Goal: Transaction & Acquisition: Purchase product/service

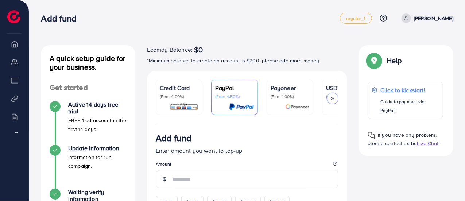
click at [335, 97] on icon at bounding box center [332, 98] width 5 height 5
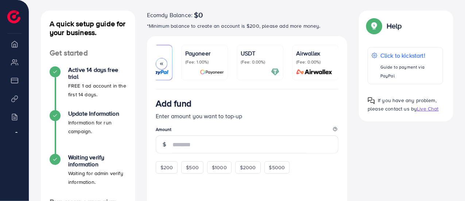
scroll to position [33, 0]
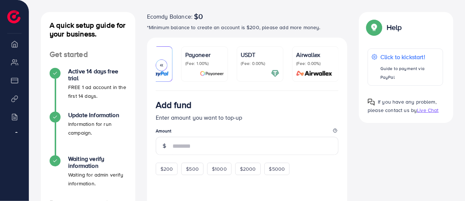
click at [263, 66] on div "USDT (Fee: 0.00%)" at bounding box center [260, 63] width 39 height 27
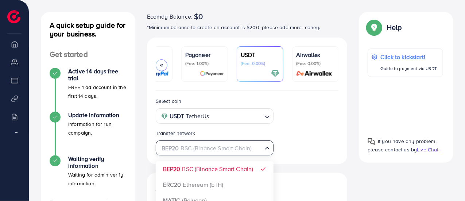
click at [238, 151] on div "BEP20 BSC (Binance Smart Chain)" at bounding box center [210, 147] width 105 height 13
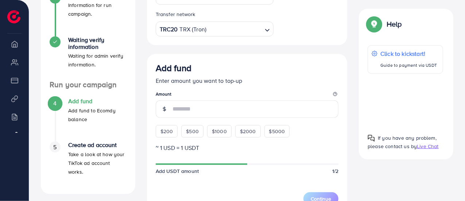
scroll to position [157, 0]
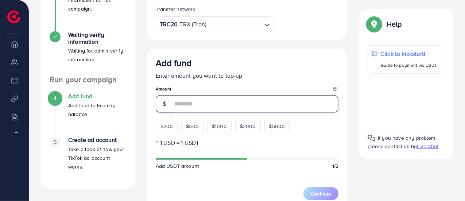
click at [229, 107] on input "number" at bounding box center [256, 104] width 166 height 18
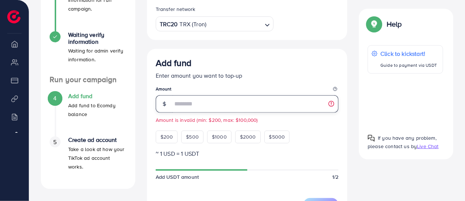
type input "*"
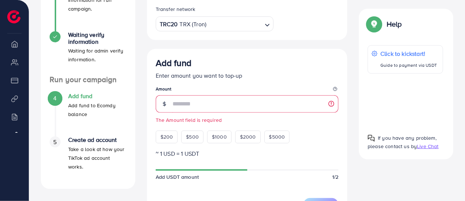
click at [323, 132] on div "Add fund Enter amount you want to top-up Amount The Amount field is required $2…" at bounding box center [247, 100] width 183 height 85
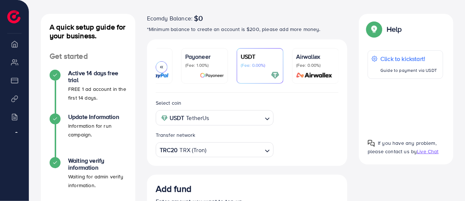
scroll to position [31, 0]
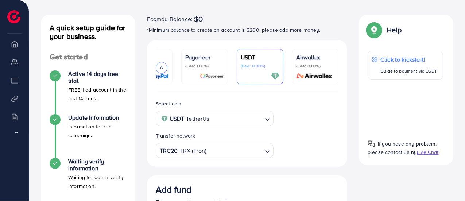
click at [425, 151] on span "Live Chat" at bounding box center [428, 151] width 22 height 7
click at [402, 105] on div at bounding box center [406, 106] width 76 height 42
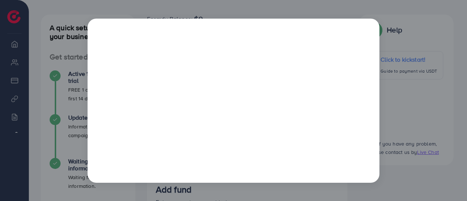
click at [429, 26] on div at bounding box center [233, 100] width 467 height 201
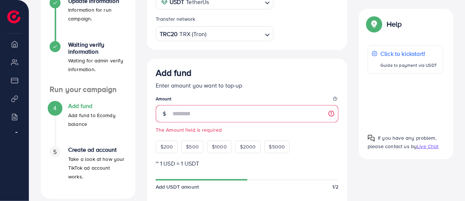
scroll to position [149, 0]
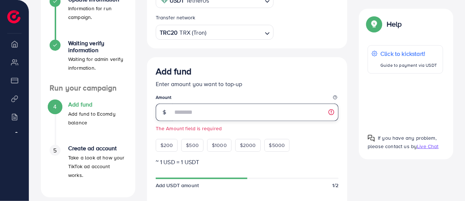
click at [333, 115] on input "number" at bounding box center [256, 113] width 166 height 18
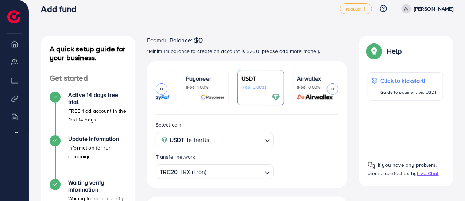
scroll to position [0, 0]
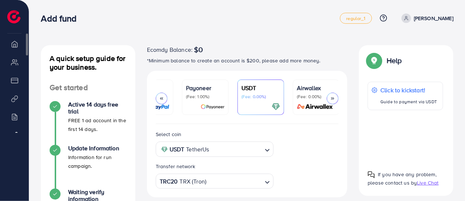
click at [18, 87] on li "Payment" at bounding box center [14, 80] width 29 height 15
click at [426, 20] on p "[PERSON_NAME]" at bounding box center [433, 18] width 39 height 9
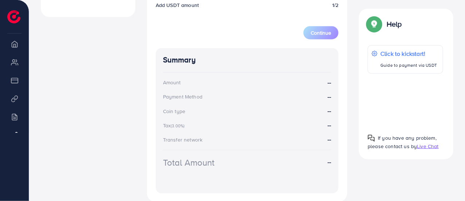
scroll to position [378, 0]
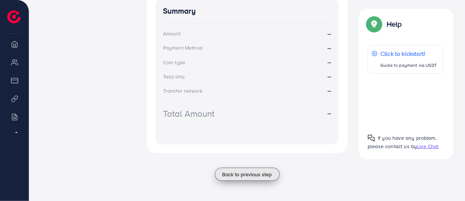
click at [247, 176] on span "Back to previous step" at bounding box center [248, 174] width 50 height 7
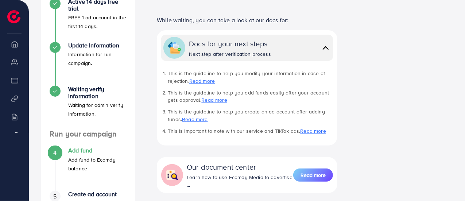
scroll to position [194, 0]
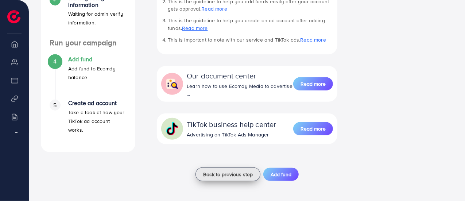
click at [236, 175] on span "Back to previous step" at bounding box center [228, 174] width 50 height 7
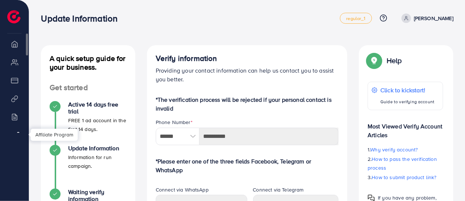
click at [16, 131] on link "Affiliate Program" at bounding box center [14, 135] width 18 height 15
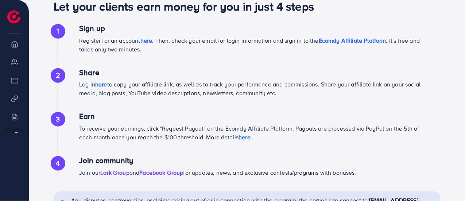
scroll to position [430, 0]
